Goal: Task Accomplishment & Management: Manage account settings

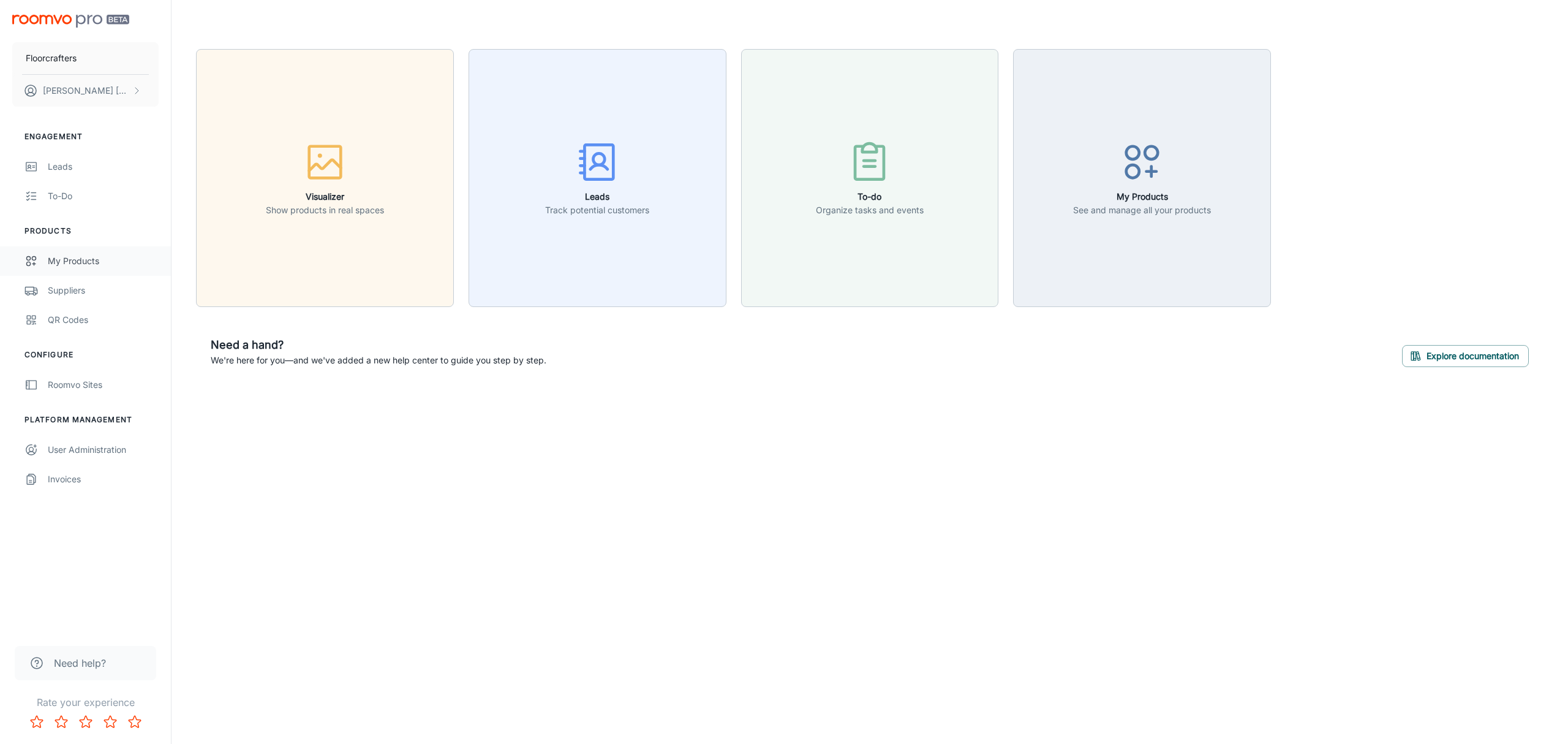
click at [71, 259] on div "My Products" at bounding box center [103, 260] width 111 height 14
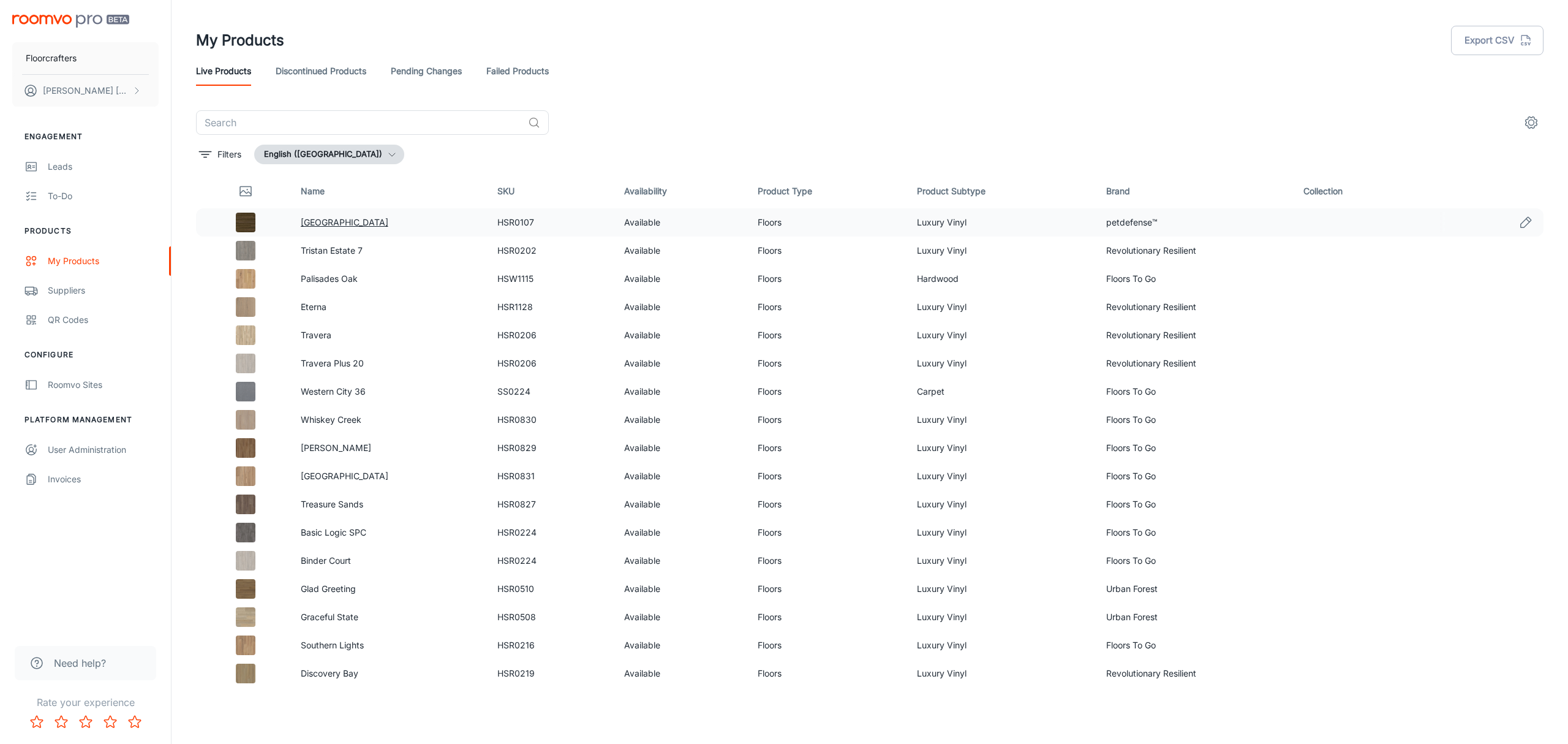
click at [307, 218] on link "[GEOGRAPHIC_DATA]" at bounding box center [344, 222] width 88 height 11
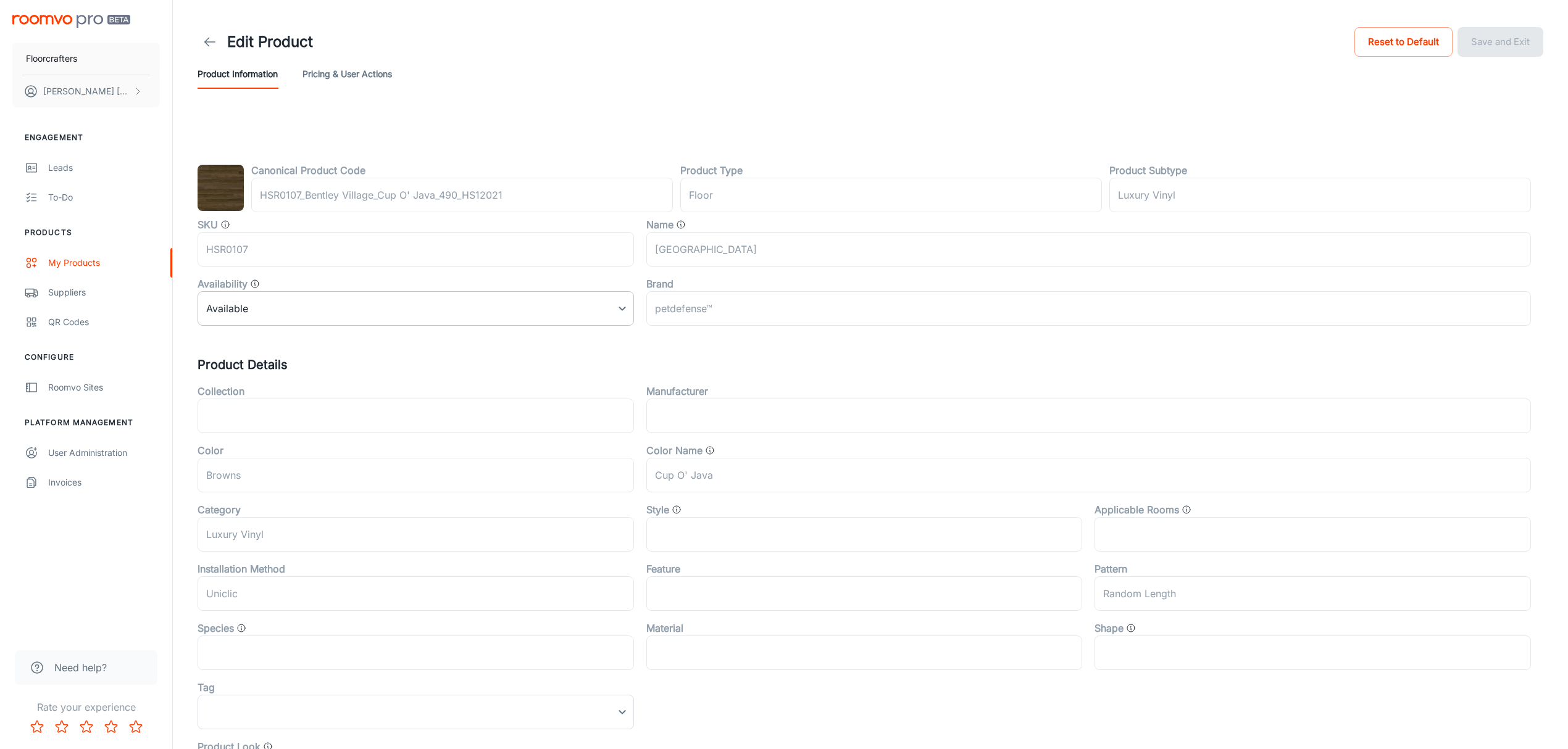
click at [301, 309] on body "Floorcrafters [PERSON_NAME] Engagement Leads To-do Products My Products Supplie…" at bounding box center [784, 374] width 1568 height 749
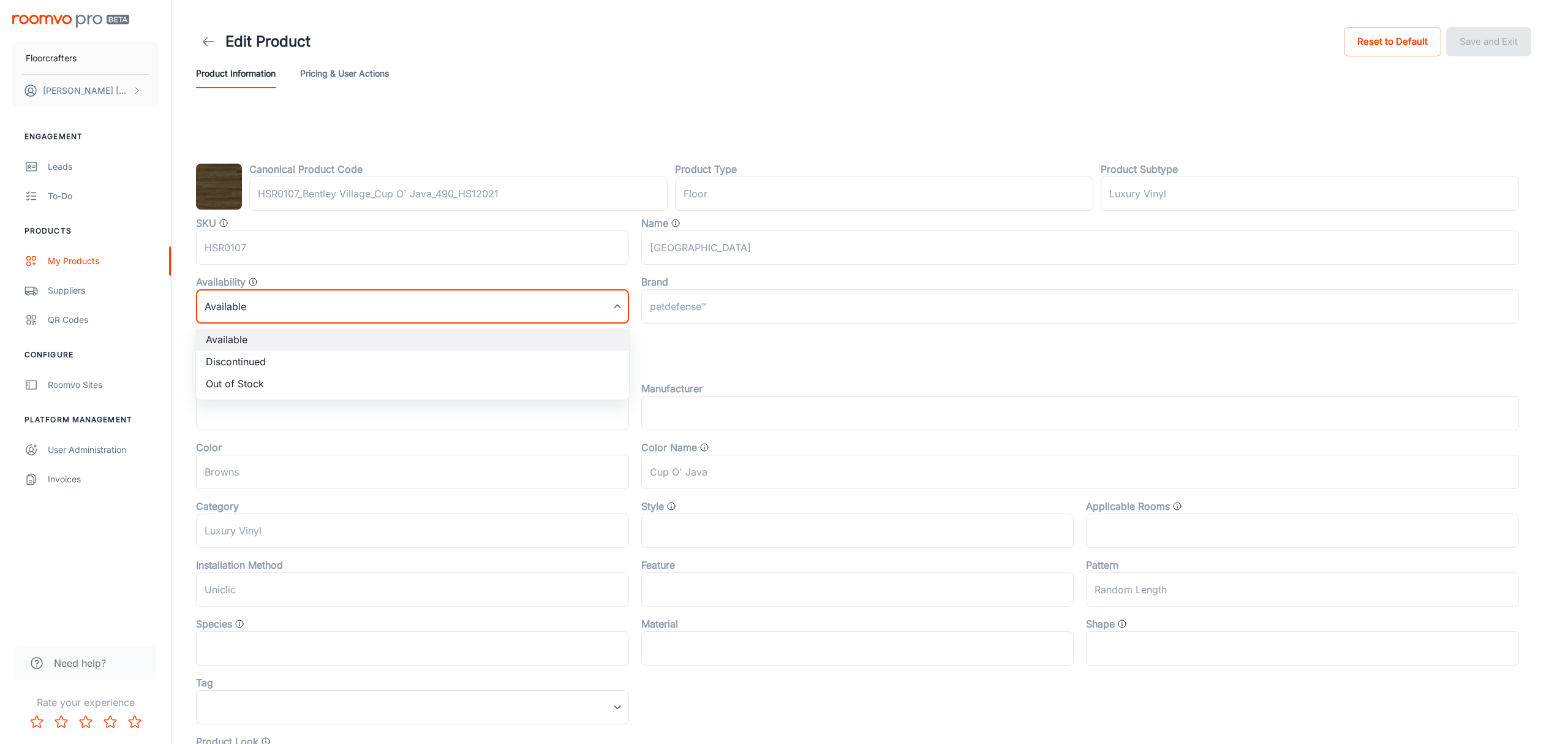
click at [202, 42] on div at bounding box center [784, 372] width 1568 height 744
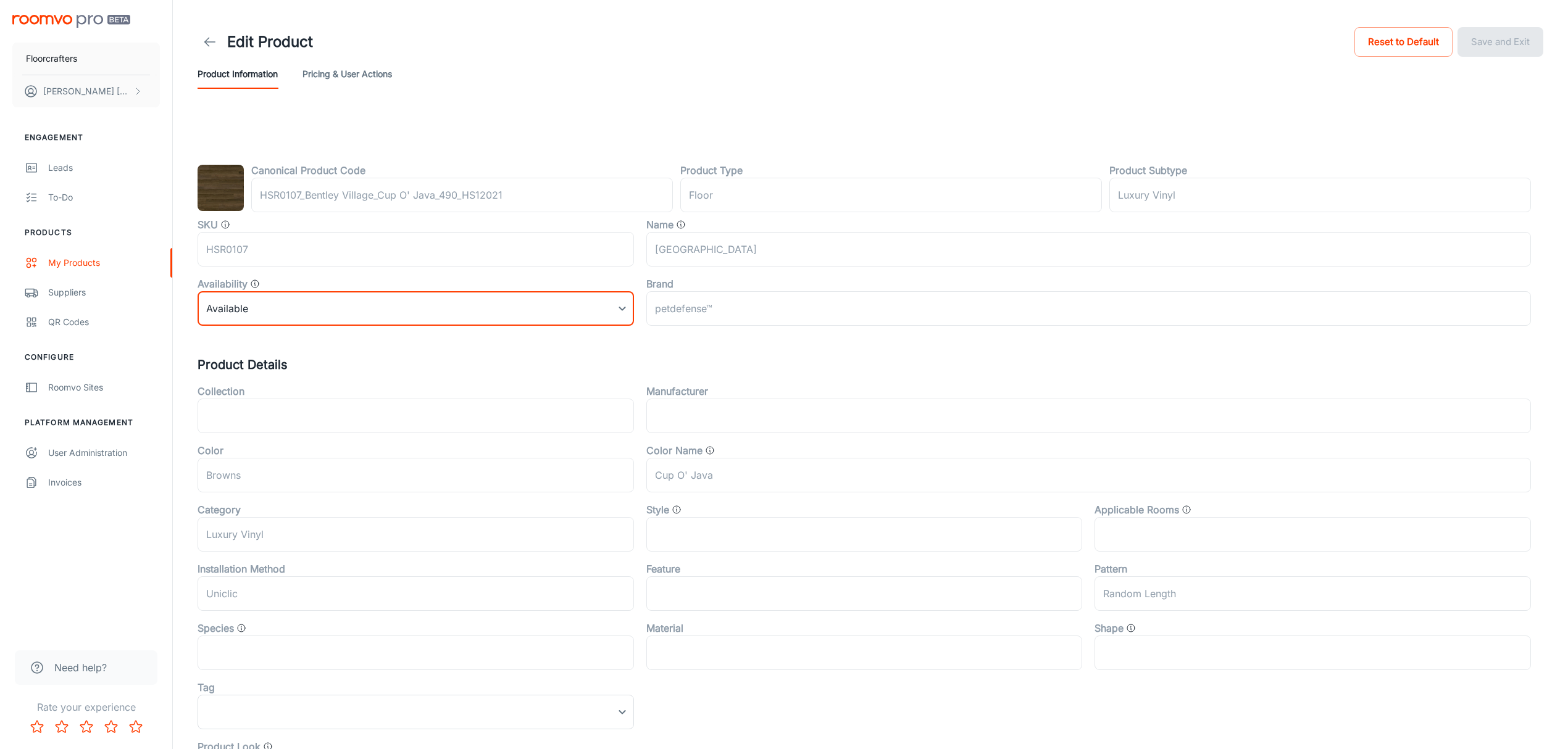
click at [214, 40] on icon at bounding box center [209, 42] width 15 height 15
